Goal: Task Accomplishment & Management: Use online tool/utility

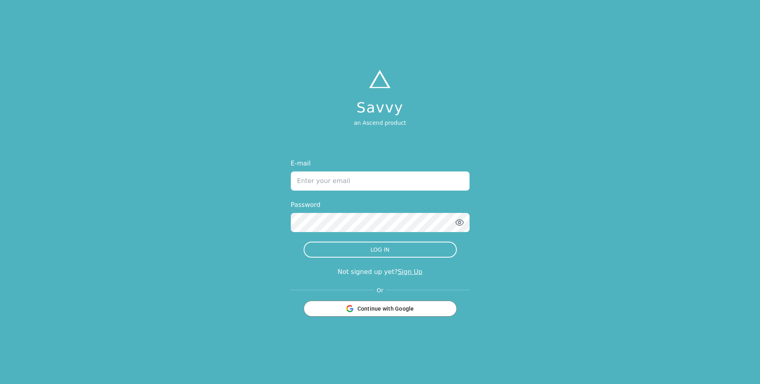
click at [338, 172] on input "E-mail" at bounding box center [380, 181] width 179 height 19
type input "[PERSON_NAME][EMAIL_ADDRESS][DOMAIN_NAME]"
click at [304, 242] on button "LOG IN" at bounding box center [380, 250] width 153 height 16
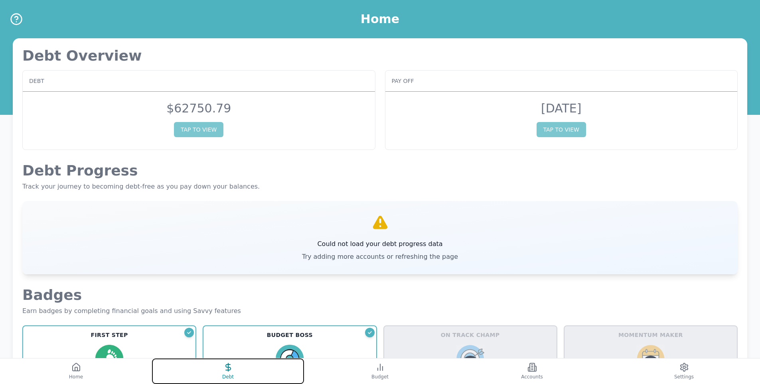
click at [225, 360] on button "Debt" at bounding box center [228, 372] width 152 height 26
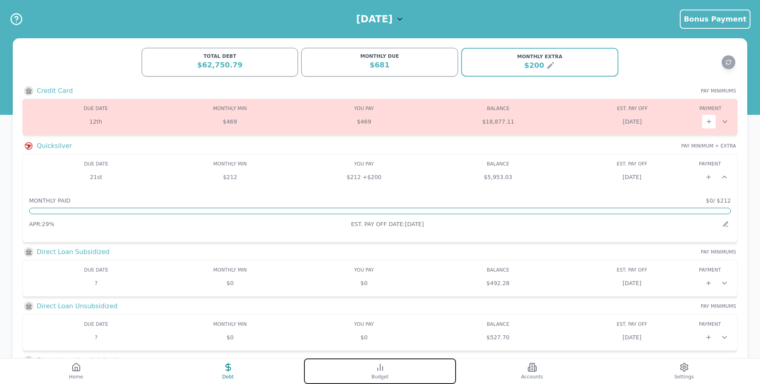
click at [436, 371] on button "Budget" at bounding box center [380, 372] width 152 height 26
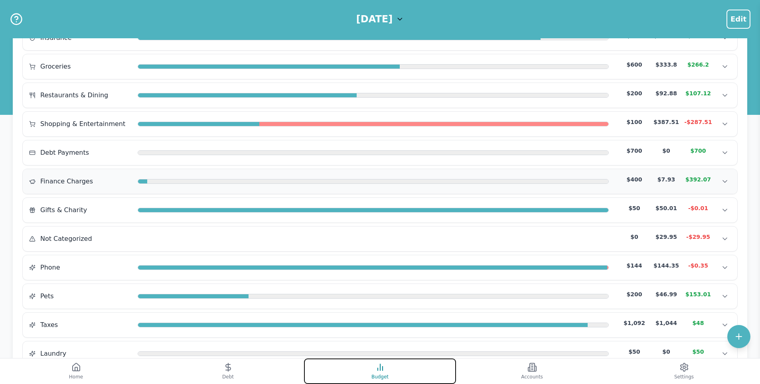
scroll to position [239, 0]
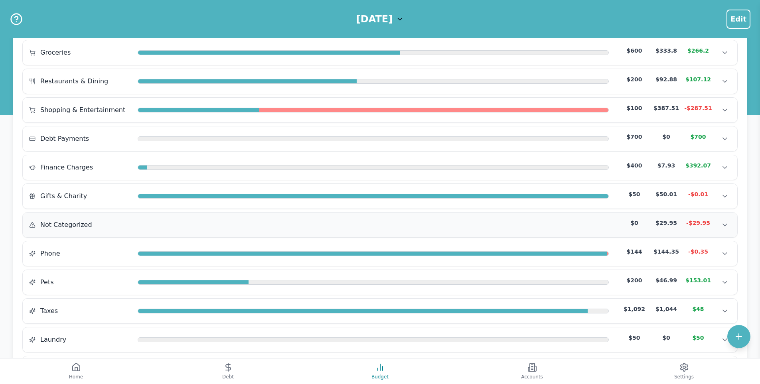
click at [519, 222] on div "Not Categorized $0 $29.95 -$29.95" at bounding box center [380, 225] width 702 height 12
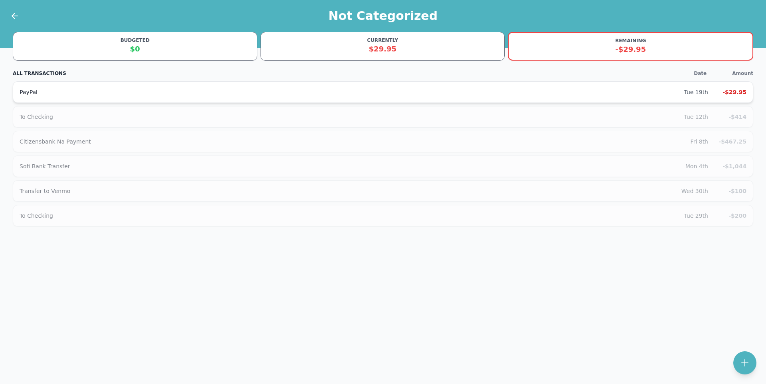
click at [280, 89] on div "PayPal" at bounding box center [352, 92] width 664 height 8
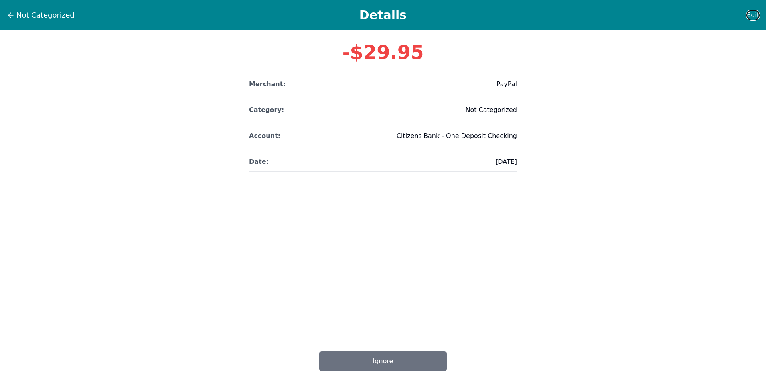
click at [754, 11] on span "Edit" at bounding box center [753, 15] width 12 height 10
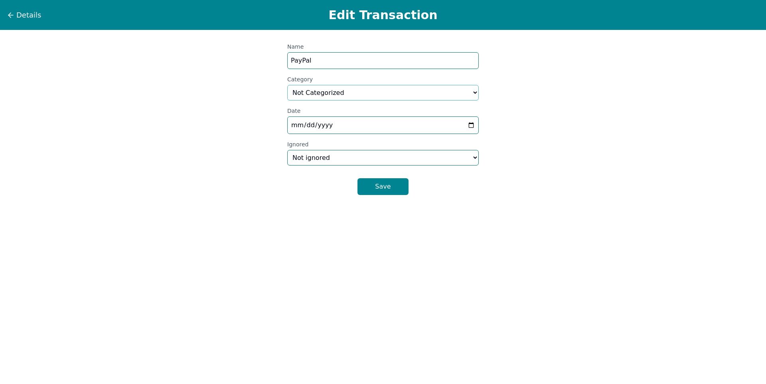
click at [332, 92] on select "Select a category... Home & Utilities Transportation Personal & Family Care Hea…" at bounding box center [383, 93] width 192 height 16
select select "shoppingAndEntertainment"
click at [287, 85] on select "Select a category... Home & Utilities Transportation Personal & Family Care Hea…" at bounding box center [383, 93] width 192 height 16
click at [372, 191] on button "Save" at bounding box center [383, 186] width 51 height 17
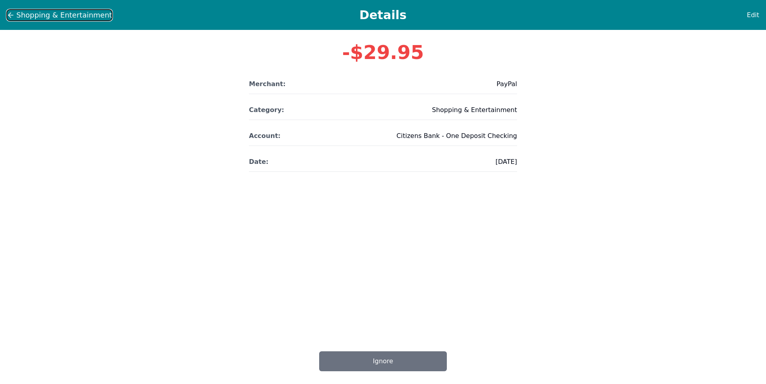
click at [30, 18] on span "Shopping & Entertainment" at bounding box center [64, 15] width 96 height 11
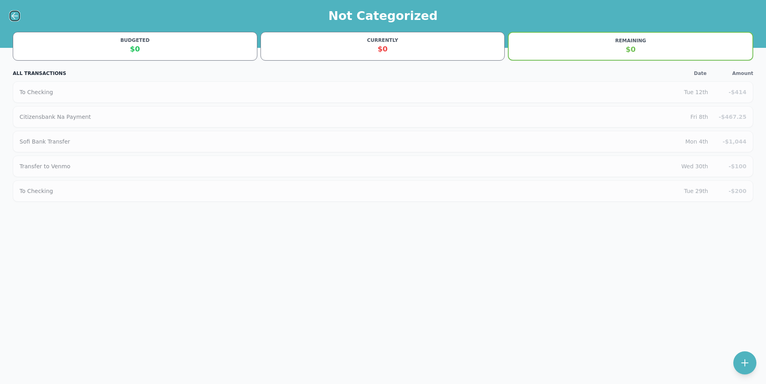
click at [13, 15] on icon at bounding box center [13, 16] width 3 height 6
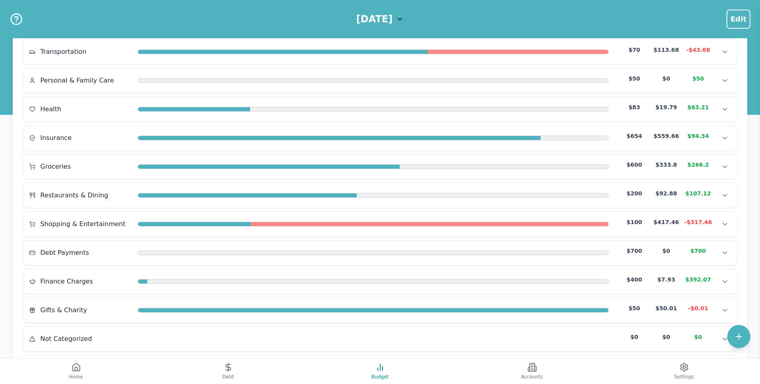
scroll to position [90, 0]
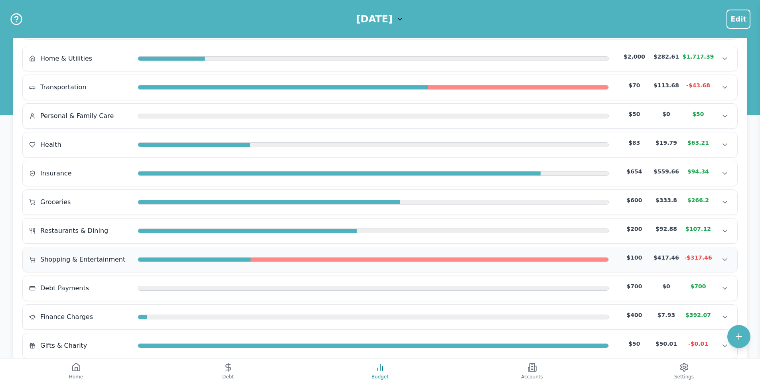
click at [383, 264] on div "Shopping & Entertainment $100 $417.46 -$317.46" at bounding box center [380, 260] width 702 height 12
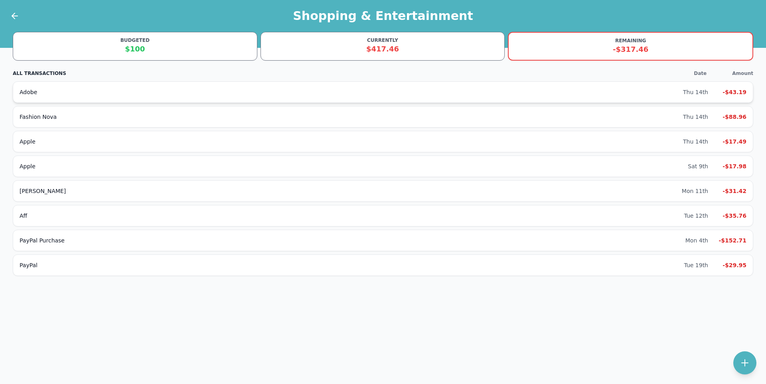
click at [683, 88] on div "Adobe" at bounding box center [352, 92] width 664 height 8
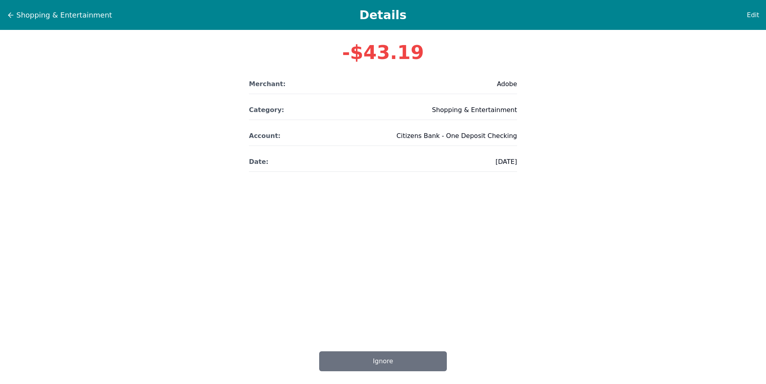
click at [744, 21] on div "Shopping & Entertainment Details Edit" at bounding box center [383, 15] width 766 height 30
click at [754, 13] on span "Edit" at bounding box center [753, 15] width 12 height 10
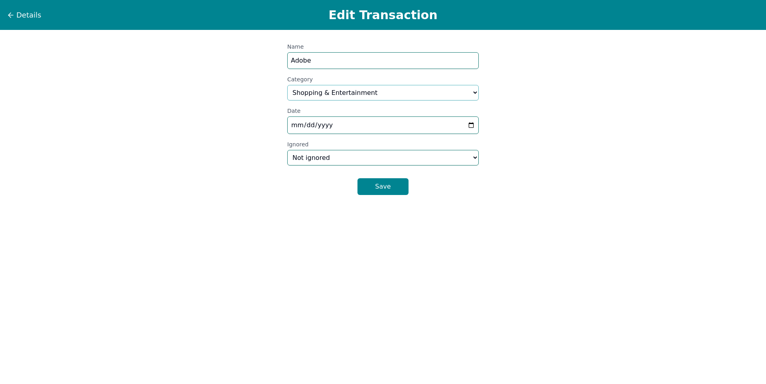
click at [362, 93] on select "Select a category... Home & Utilities Transportation Personal & Family Care Hea…" at bounding box center [383, 93] width 192 height 16
select select "custom_9"
click at [287, 85] on select "Select a category... Home & Utilities Transportation Personal & Family Care Hea…" at bounding box center [383, 93] width 192 height 16
click at [384, 194] on button "Save" at bounding box center [383, 186] width 51 height 17
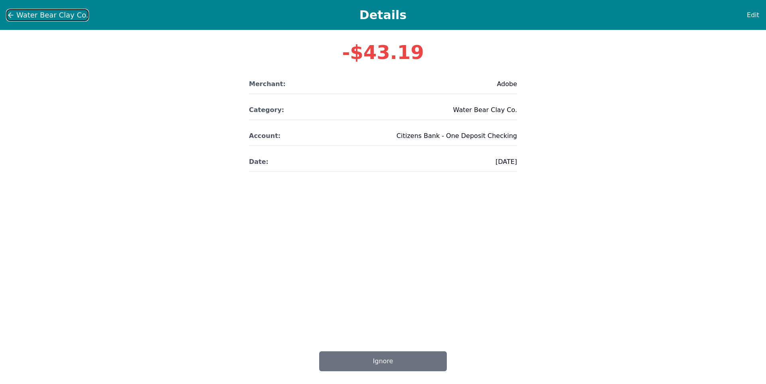
click at [15, 16] on button "Water Bear Clay Co." at bounding box center [47, 15] width 82 height 12
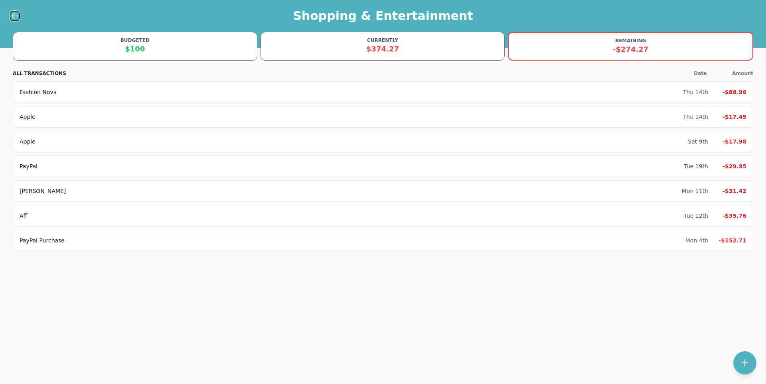
click at [16, 19] on icon at bounding box center [15, 16] width 10 height 10
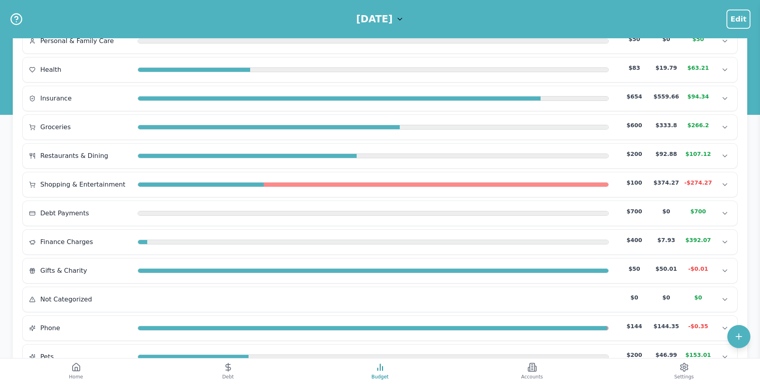
scroll to position [200, 0]
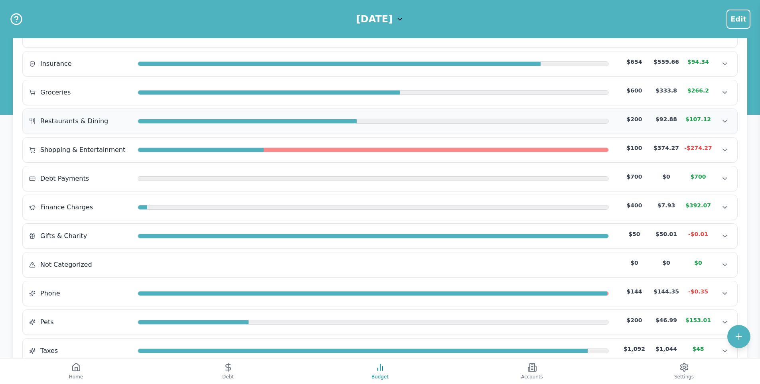
click at [333, 122] on div at bounding box center [247, 121] width 219 height 5
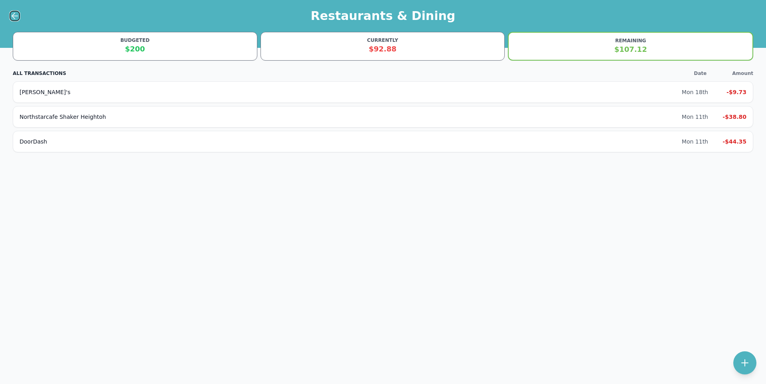
click at [12, 15] on icon at bounding box center [15, 16] width 10 height 10
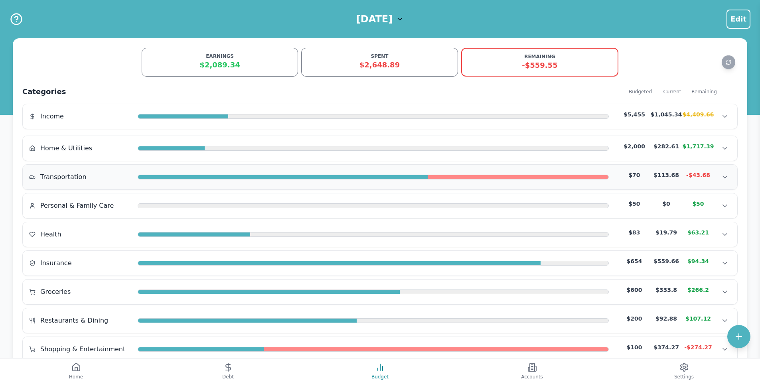
click at [184, 180] on div at bounding box center [373, 177] width 471 height 6
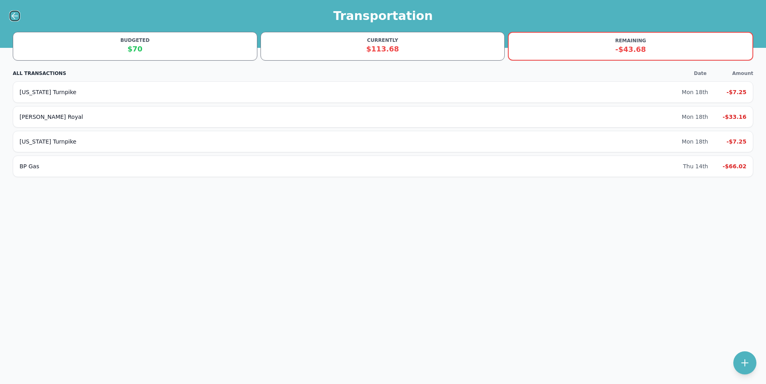
click at [10, 16] on button at bounding box center [15, 16] width 10 height 10
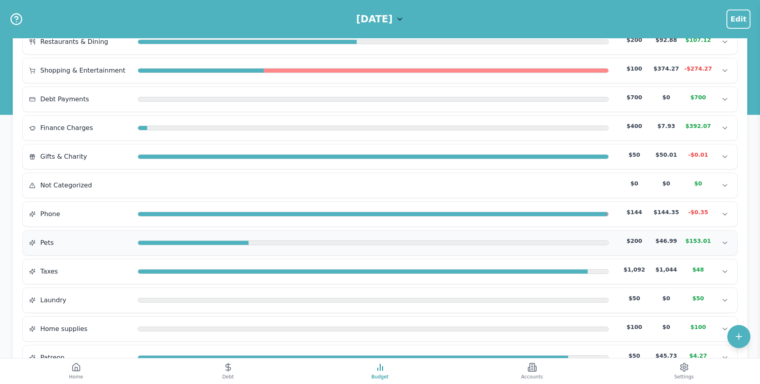
scroll to position [279, 0]
click at [198, 246] on div "Pets $200 $46.99 $153.01" at bounding box center [380, 243] width 702 height 12
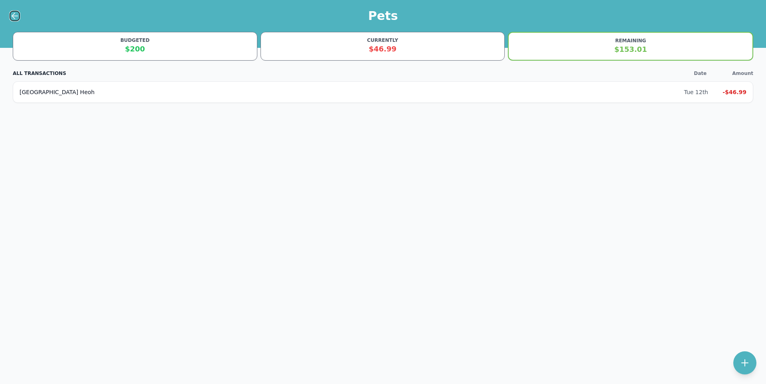
click at [16, 17] on icon at bounding box center [15, 16] width 10 height 10
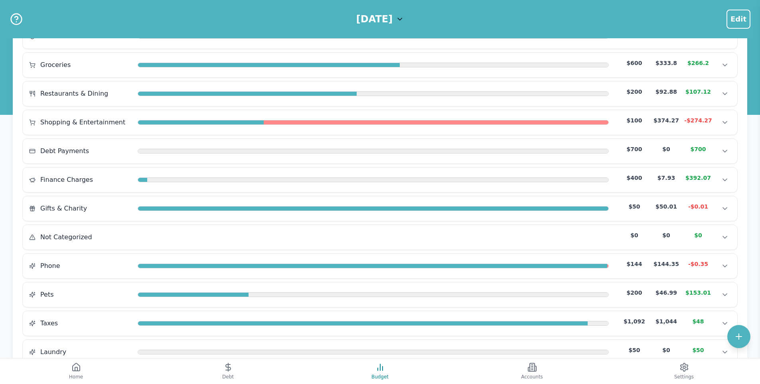
scroll to position [239, 0]
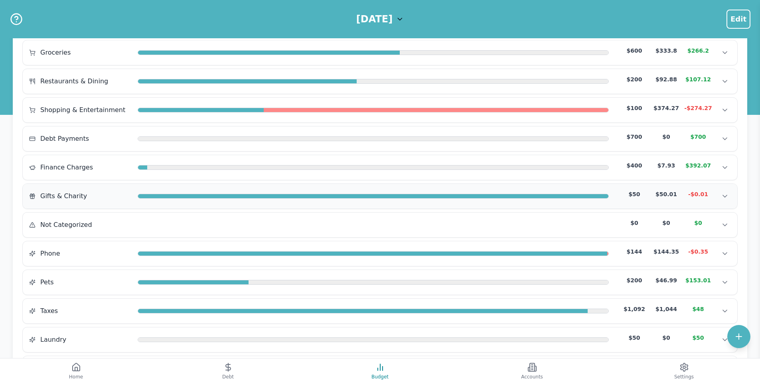
click at [178, 203] on div "Gifts & Charity $50 $50.01 -$0.01 Gifts & Charity $50 $50.01 -$0.01 Gifts & Cha…" at bounding box center [380, 196] width 715 height 25
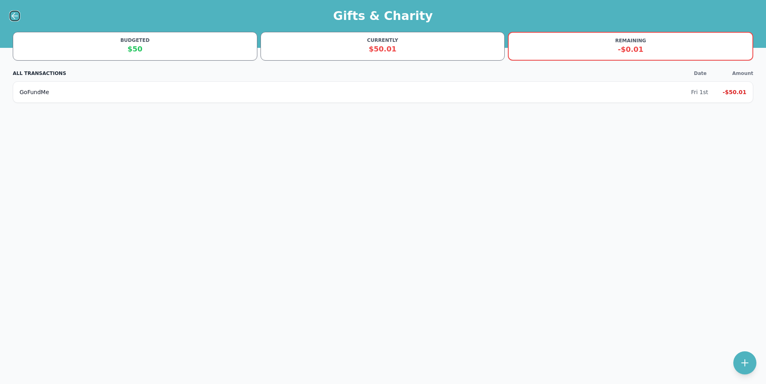
click at [13, 11] on button at bounding box center [15, 16] width 10 height 10
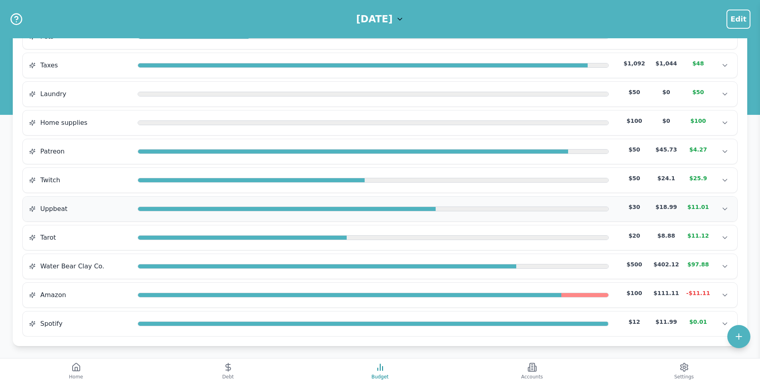
scroll to position [489, 0]
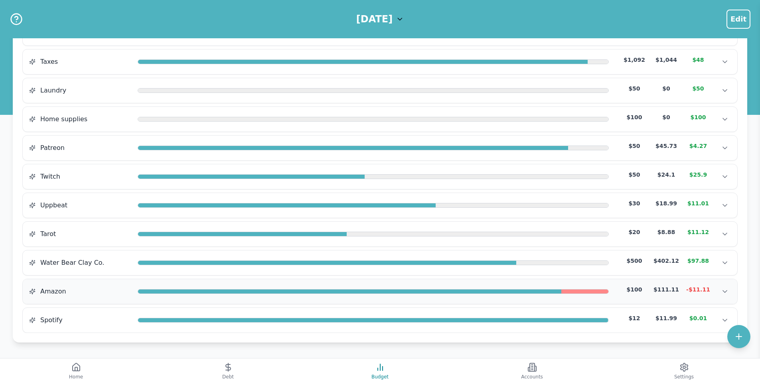
click at [129, 301] on div "Amazon $100 $111.11 -$11.11 Amazon $100 $111.11 -$11.11 Amazon $100 $111.11 -$1…" at bounding box center [380, 291] width 715 height 25
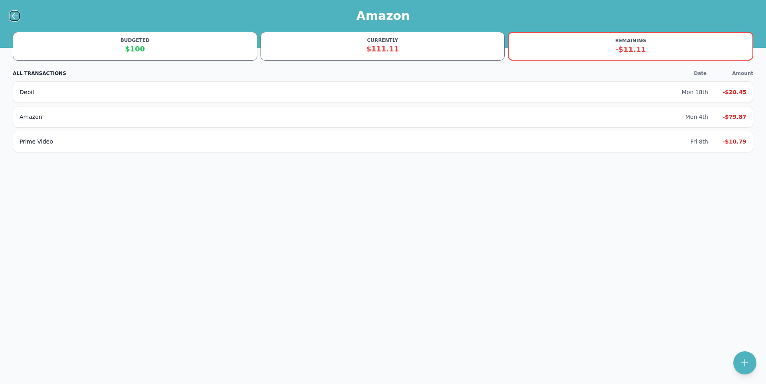
click at [16, 13] on icon at bounding box center [15, 16] width 10 height 10
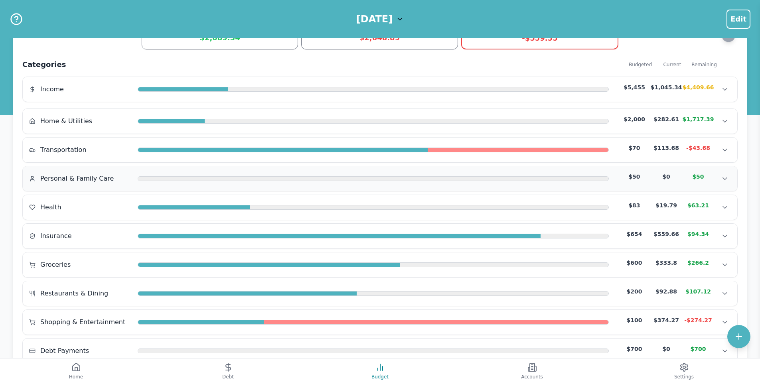
scroll to position [10, 0]
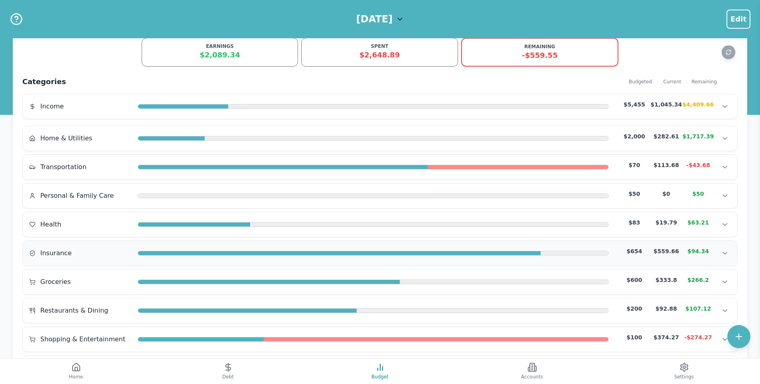
click at [125, 245] on div "Insurance $654 $559.66 $94.34 Insurance $654 $559.66 $94.34 Insurance $654 $559…" at bounding box center [380, 253] width 715 height 25
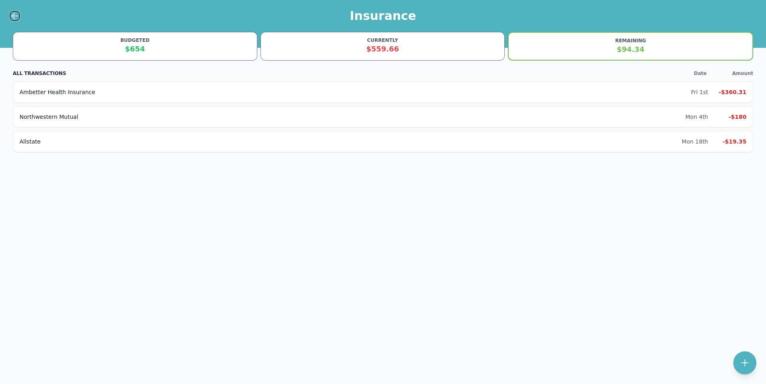
click at [16, 16] on icon at bounding box center [15, 16] width 6 height 0
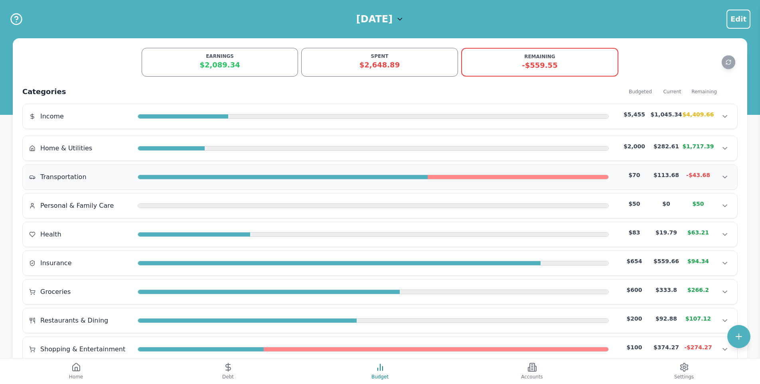
click at [100, 172] on div "Transportation" at bounding box center [80, 177] width 102 height 10
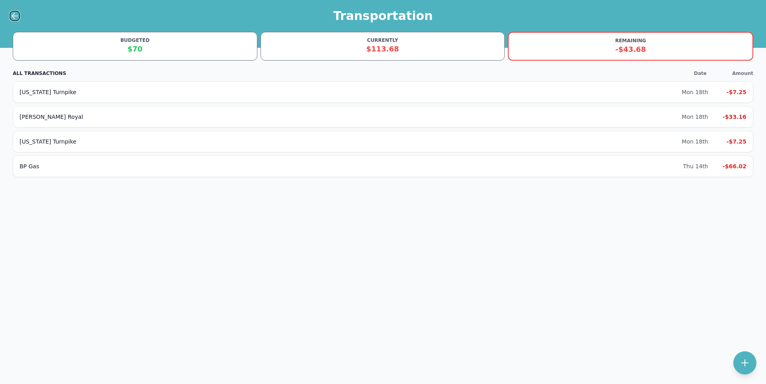
click at [12, 13] on icon at bounding box center [15, 16] width 10 height 10
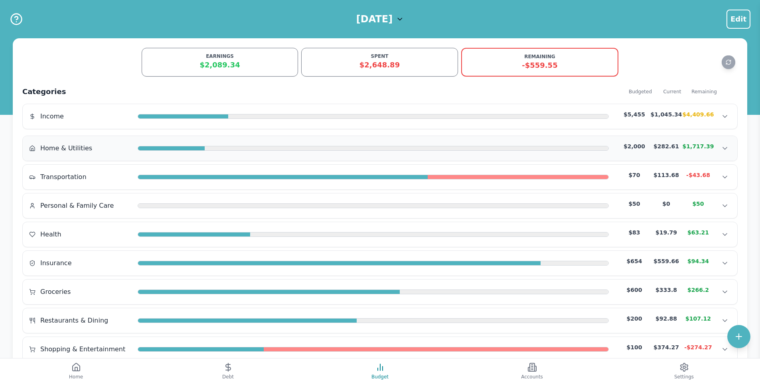
click at [109, 152] on div "Home & Utilities" at bounding box center [80, 149] width 102 height 10
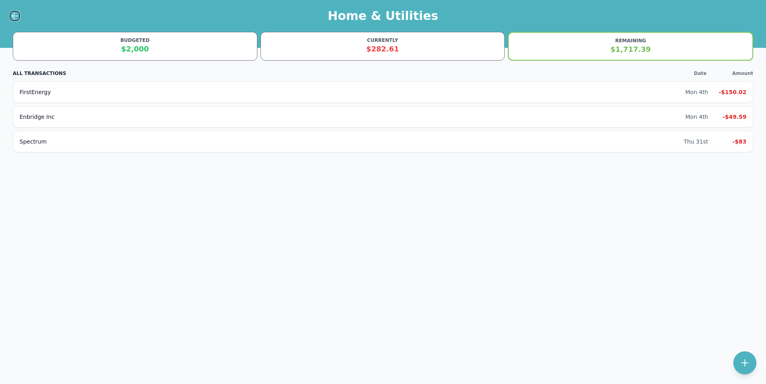
click at [12, 14] on icon at bounding box center [15, 16] width 10 height 10
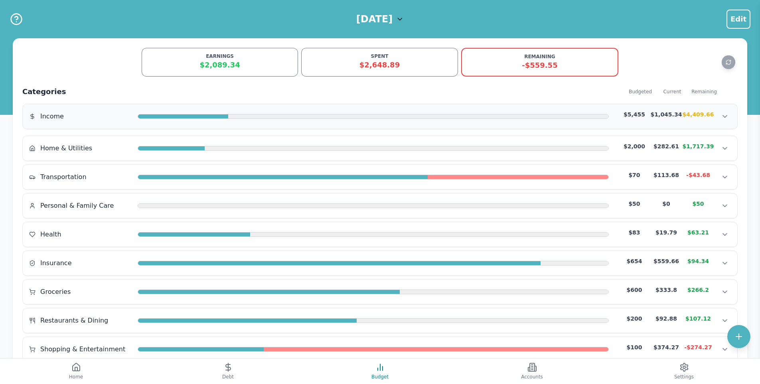
click at [88, 105] on div "Income $5,455 $1,045.34 $4,409.66 Income $5,455 $1,045.34 $4,409.66 Income $5,4…" at bounding box center [380, 116] width 715 height 25
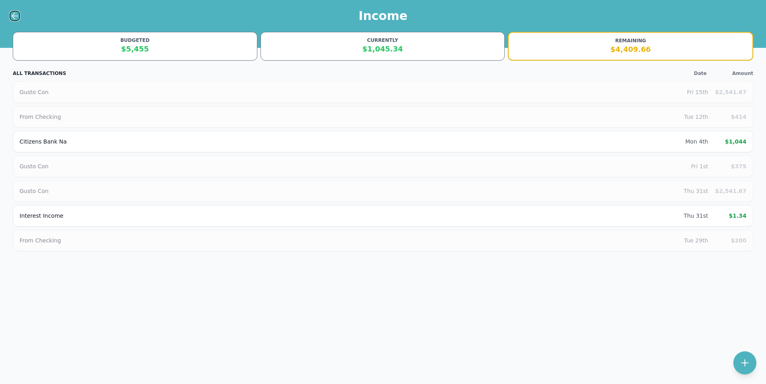
click at [15, 13] on icon at bounding box center [15, 16] width 10 height 10
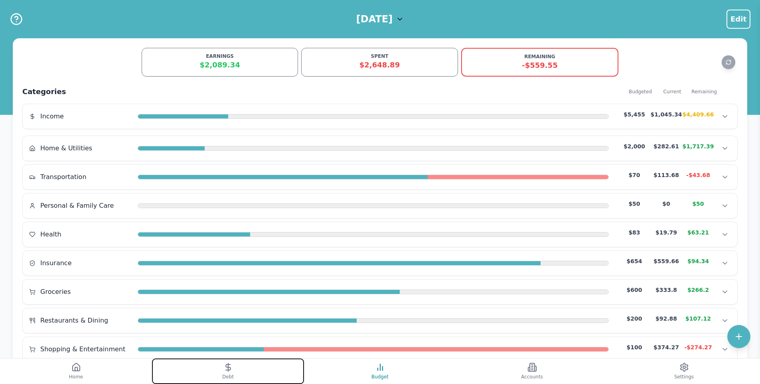
click at [209, 361] on button "Debt" at bounding box center [228, 372] width 152 height 26
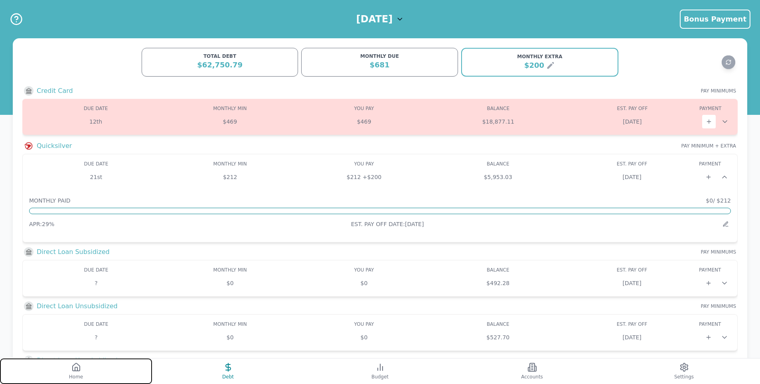
click at [109, 365] on button "Home" at bounding box center [76, 372] width 152 height 26
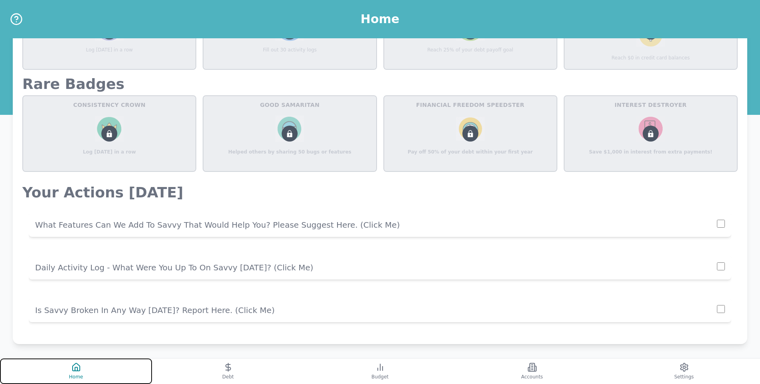
scroll to position [417, 0]
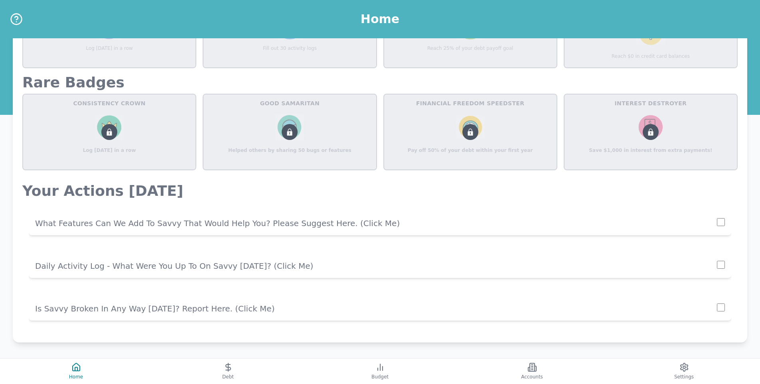
click at [213, 273] on div "Daily Activity Log - What Were You Up To On Savvy [DATE]? (click me)" at bounding box center [380, 266] width 703 height 24
click at [540, 369] on button "Accounts" at bounding box center [532, 372] width 152 height 26
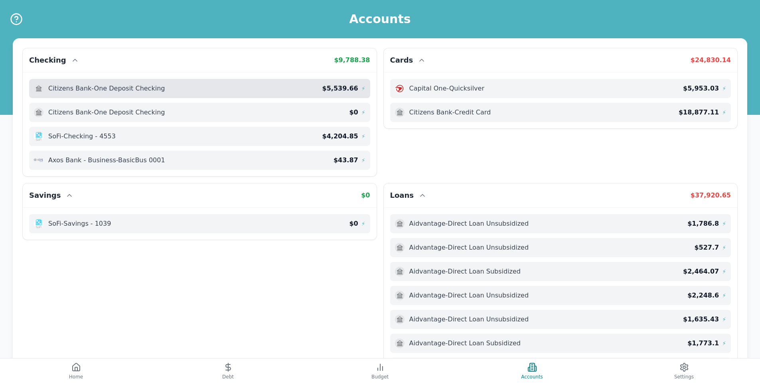
click at [298, 90] on div "Citizens Bank - One Deposit Checking" at bounding box center [178, 89] width 288 height 10
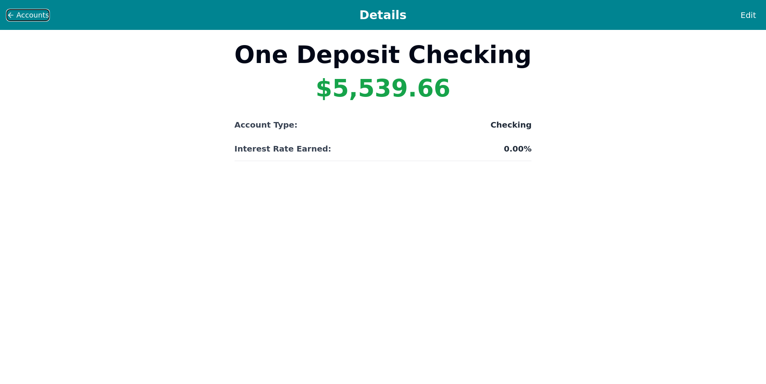
click at [23, 16] on span "Accounts" at bounding box center [32, 15] width 33 height 11
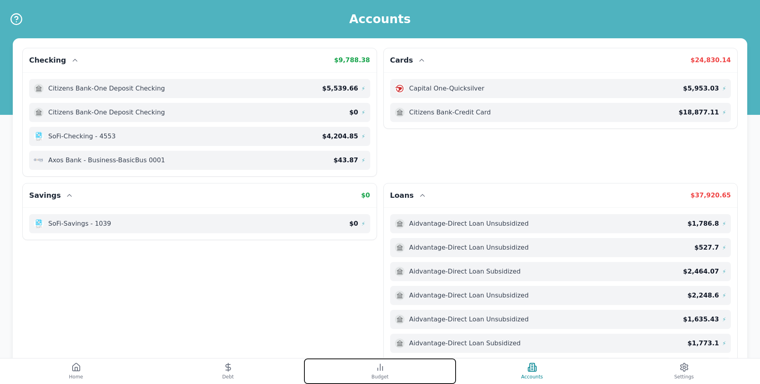
click at [378, 374] on span "Budget" at bounding box center [379, 377] width 17 height 6
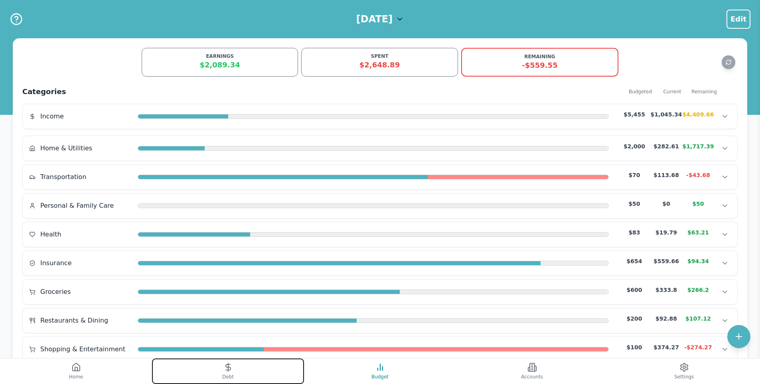
click at [239, 378] on button "Debt" at bounding box center [228, 372] width 152 height 26
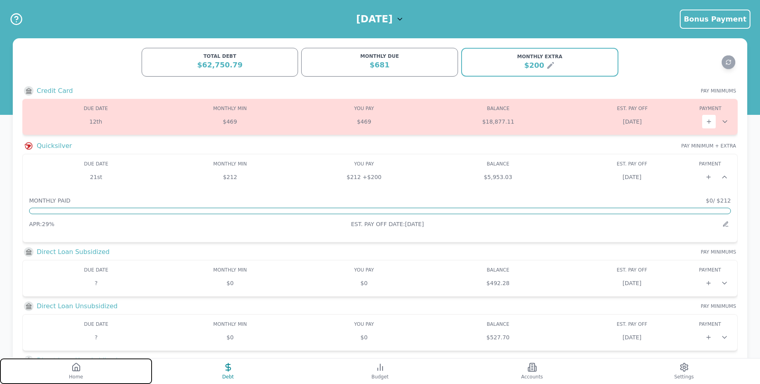
click at [62, 370] on button "Home" at bounding box center [76, 372] width 152 height 26
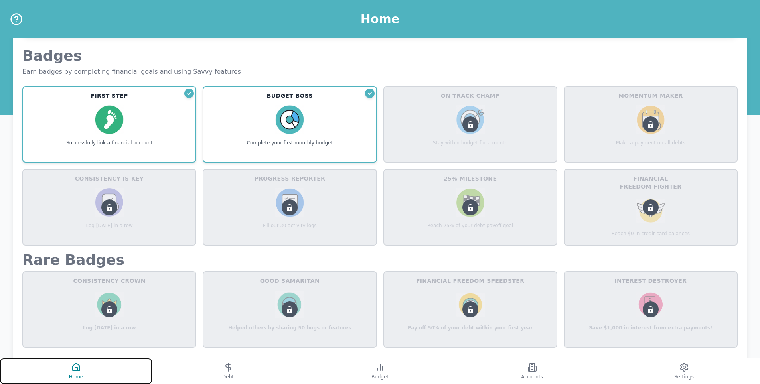
scroll to position [417, 0]
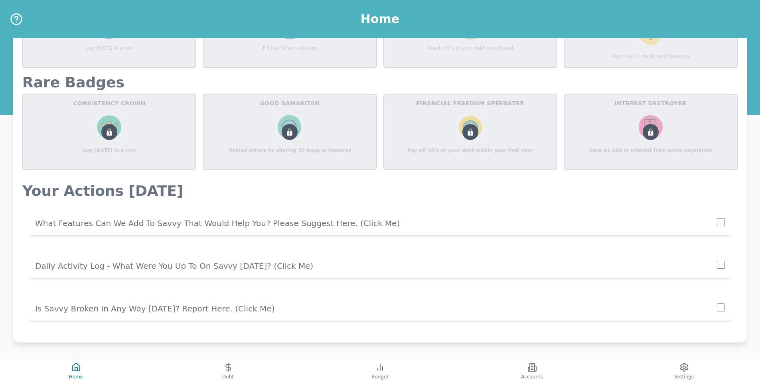
click at [206, 271] on p "Daily Activity Log - What Were You Up To On Savvy [DATE]? (click me)" at bounding box center [376, 266] width 682 height 11
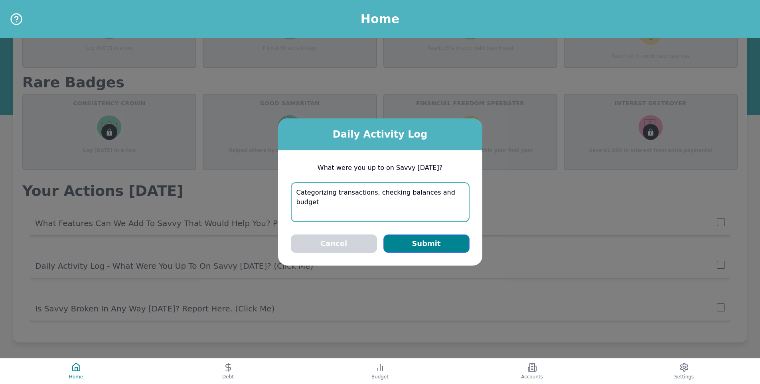
type textarea "Categorizing transactions, checking balances and budget"
click at [435, 246] on button "Submit" at bounding box center [426, 244] width 86 height 18
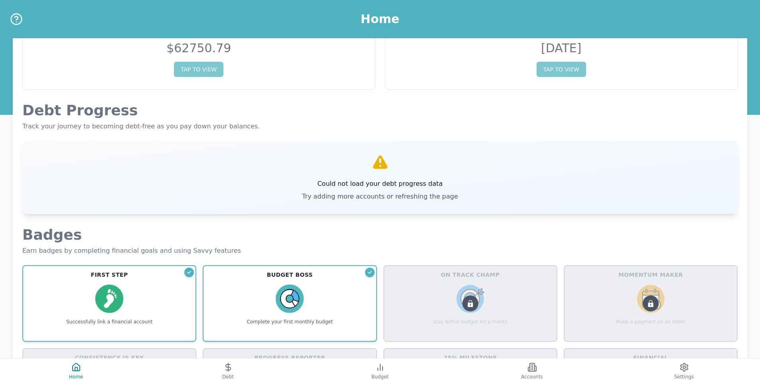
scroll to position [0, 0]
